Goal: Task Accomplishment & Management: Manage account settings

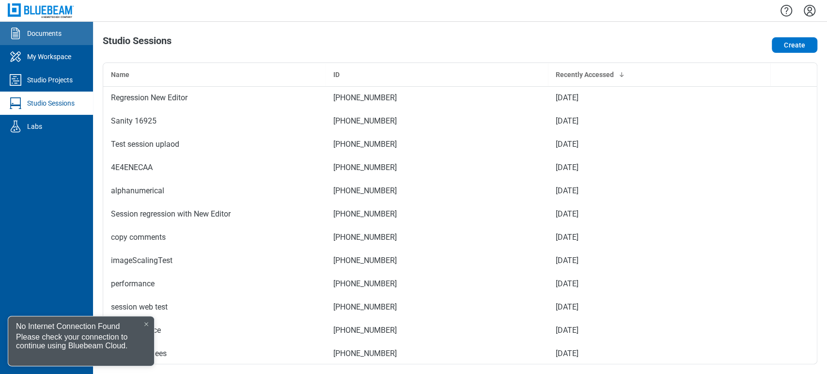
click at [66, 39] on link "Documents" at bounding box center [46, 33] width 93 height 23
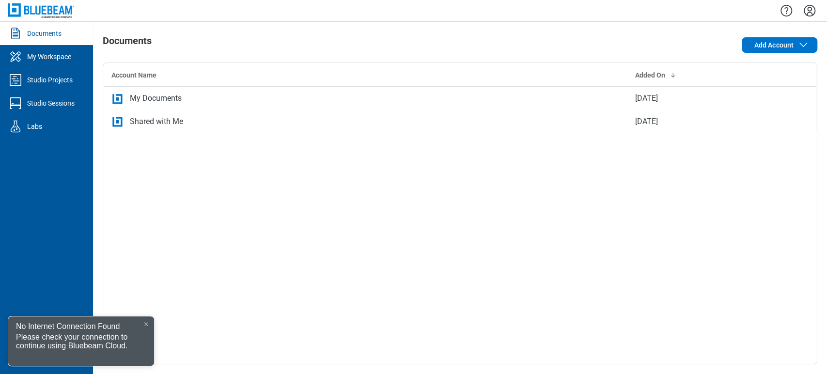
click at [289, 21] on div at bounding box center [460, 10] width 734 height 21
drag, startPoint x: 205, startPoint y: 22, endPoint x: 132, endPoint y: 50, distance: 78.2
click at [132, 50] on div "Documents Add Account Account Name Added On My Documents [DATE] Shared with Me …" at bounding box center [460, 198] width 734 height 352
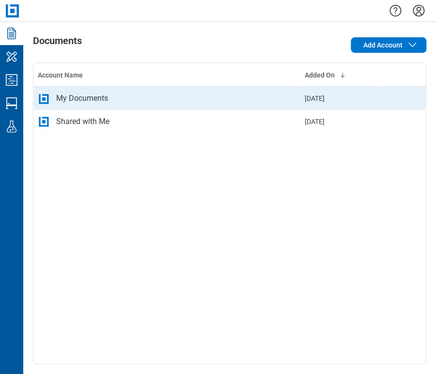
click at [345, 95] on td "[DATE]" at bounding box center [340, 98] width 79 height 23
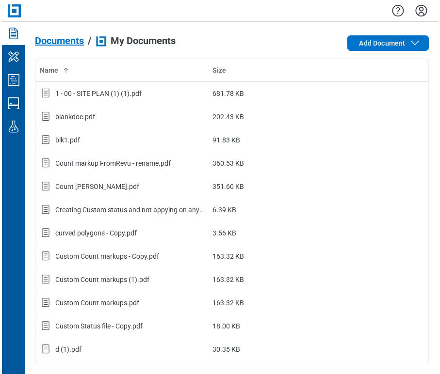
scroll to position [0, 0]
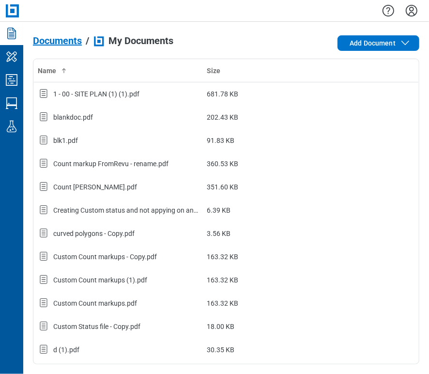
drag, startPoint x: 427, startPoint y: 41, endPoint x: 435, endPoint y: 41, distance: 7.8
click at [429, 41] on html "Documents My Workspace Studio Projects Studio Sessions Labs Documents / My Docu…" at bounding box center [214, 187] width 429 height 374
drag, startPoint x: 421, startPoint y: 142, endPoint x: 422, endPoint y: 146, distance: 4.9
click at [422, 146] on div "Documents / My Documents Add Document Name Size 1 - 00 - SITE PLAN (1) (1).pdf …" at bounding box center [226, 198] width 406 height 352
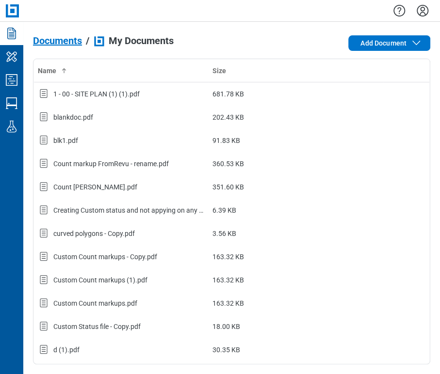
click at [417, 15] on icon "Settings" at bounding box center [422, 11] width 16 height 16
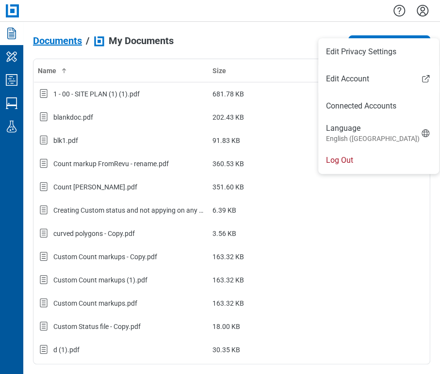
click at [368, 16] on div at bounding box center [231, 10] width 416 height 21
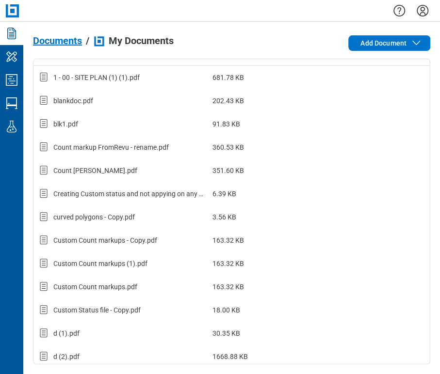
scroll to position [0, 0]
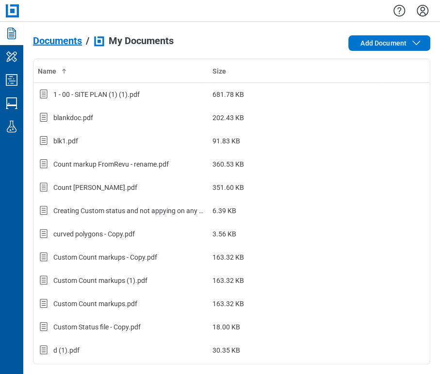
click at [67, 41] on span "Documents" at bounding box center [57, 40] width 49 height 11
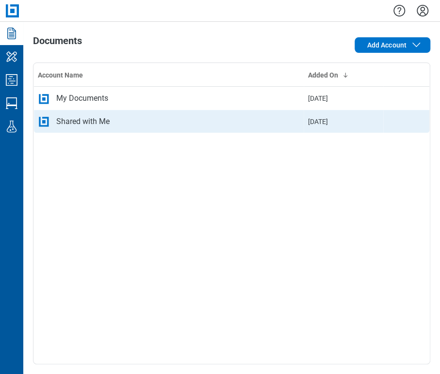
click at [122, 116] on div "Shared with Me" at bounding box center [169, 122] width 262 height 12
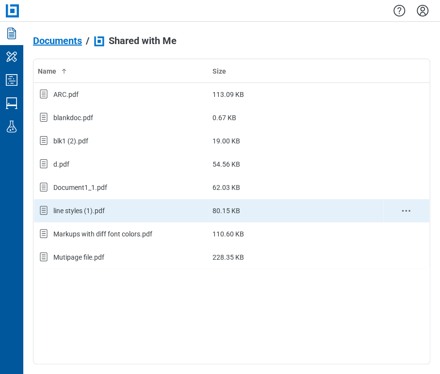
click at [128, 216] on div "line styles (1).pdf" at bounding box center [121, 210] width 167 height 13
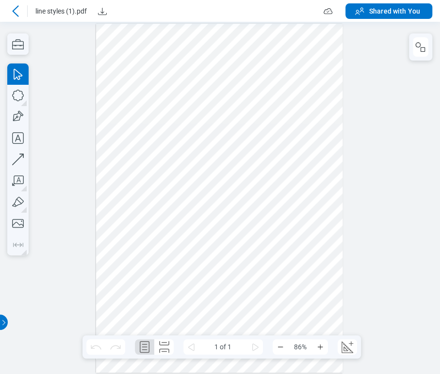
click at [389, 178] on div at bounding box center [220, 198] width 440 height 352
click at [19, 96] on icon "button" at bounding box center [17, 95] width 21 height 21
drag, startPoint x: 298, startPoint y: 173, endPoint x: 326, endPoint y: 196, distance: 36.5
click at [326, 196] on div at bounding box center [219, 198] width 247 height 349
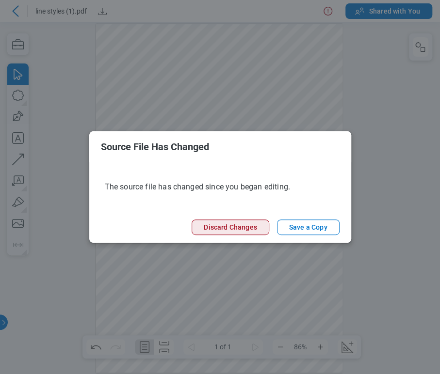
click at [253, 224] on button "Discard Changes" at bounding box center [229, 228] width 77 height 16
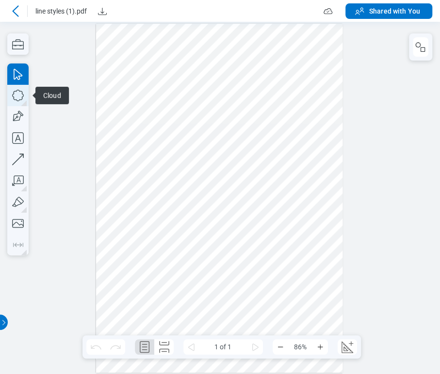
click at [24, 98] on icon "button" at bounding box center [17, 95] width 21 height 21
drag, startPoint x: 293, startPoint y: 152, endPoint x: 325, endPoint y: 187, distance: 47.0
click at [325, 187] on div at bounding box center [219, 198] width 247 height 349
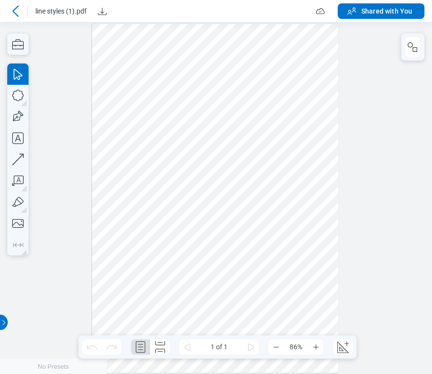
click at [16, 12] on icon at bounding box center [16, 11] width 12 height 12
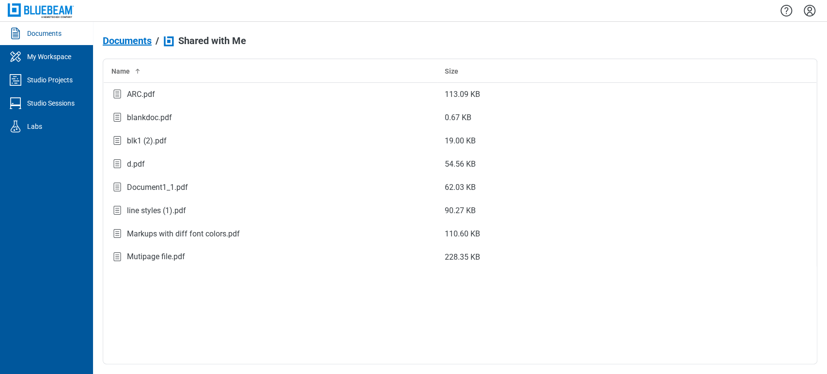
click at [125, 40] on span "Documents" at bounding box center [127, 40] width 49 height 11
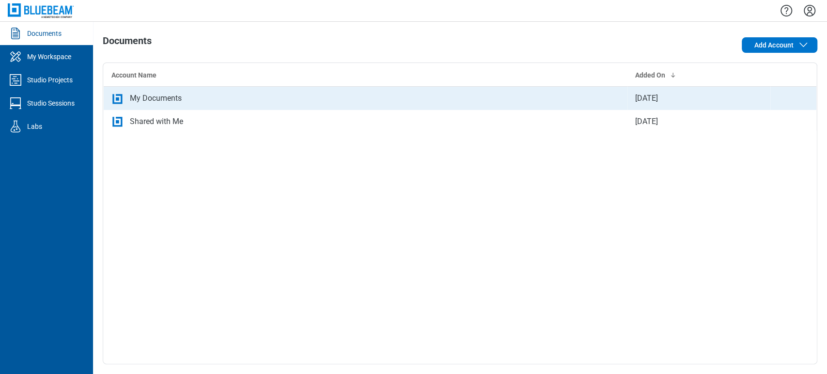
click at [169, 97] on div "My Documents" at bounding box center [156, 99] width 52 height 12
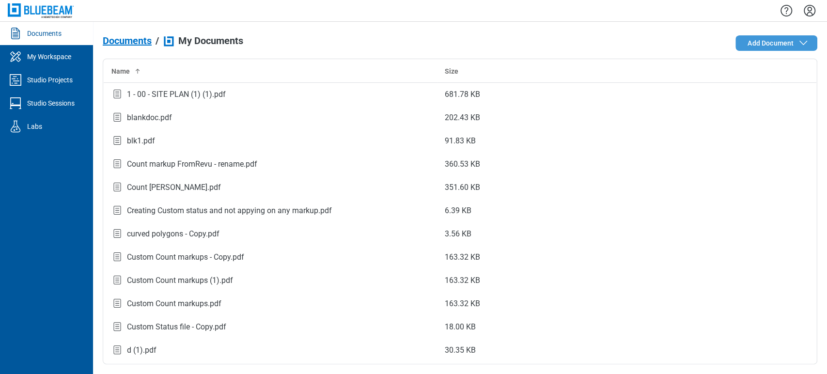
click at [439, 42] on span "Add Document" at bounding box center [771, 43] width 46 height 10
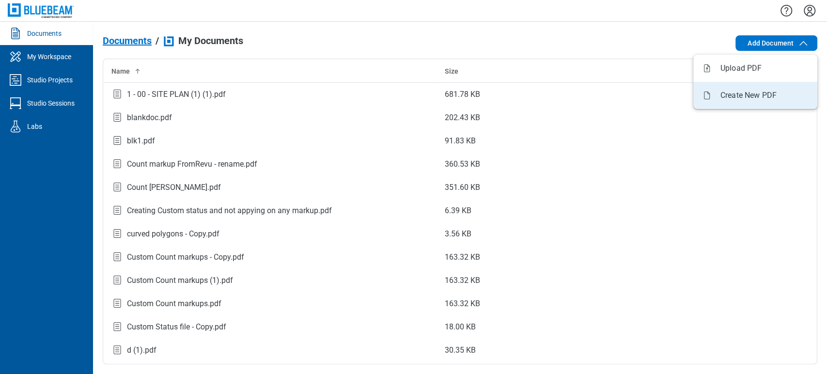
select select "*********"
select select "******"
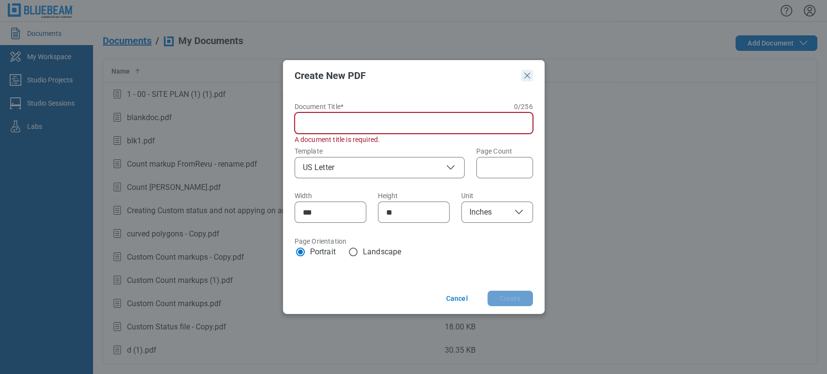
click at [439, 77] on icon "Close" at bounding box center [527, 76] width 12 height 12
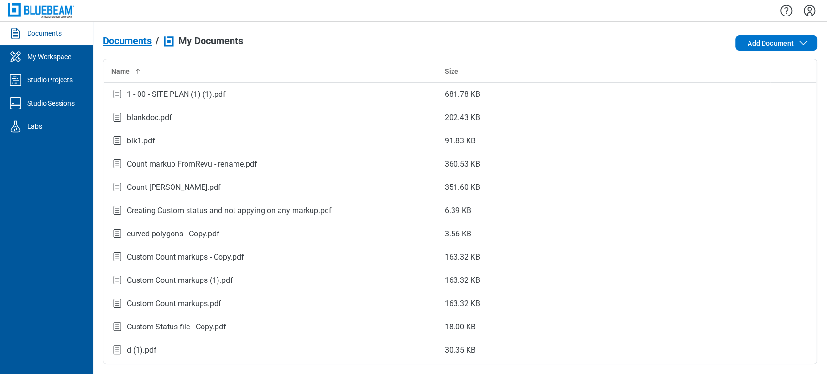
click at [117, 40] on span "Documents" at bounding box center [127, 40] width 49 height 11
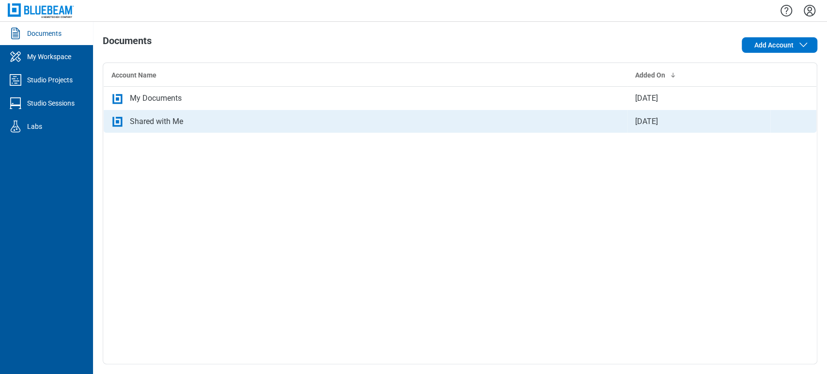
click at [196, 120] on div "Shared with Me" at bounding box center [365, 122] width 508 height 12
